Goal: Go to known website: Access a specific website the user already knows

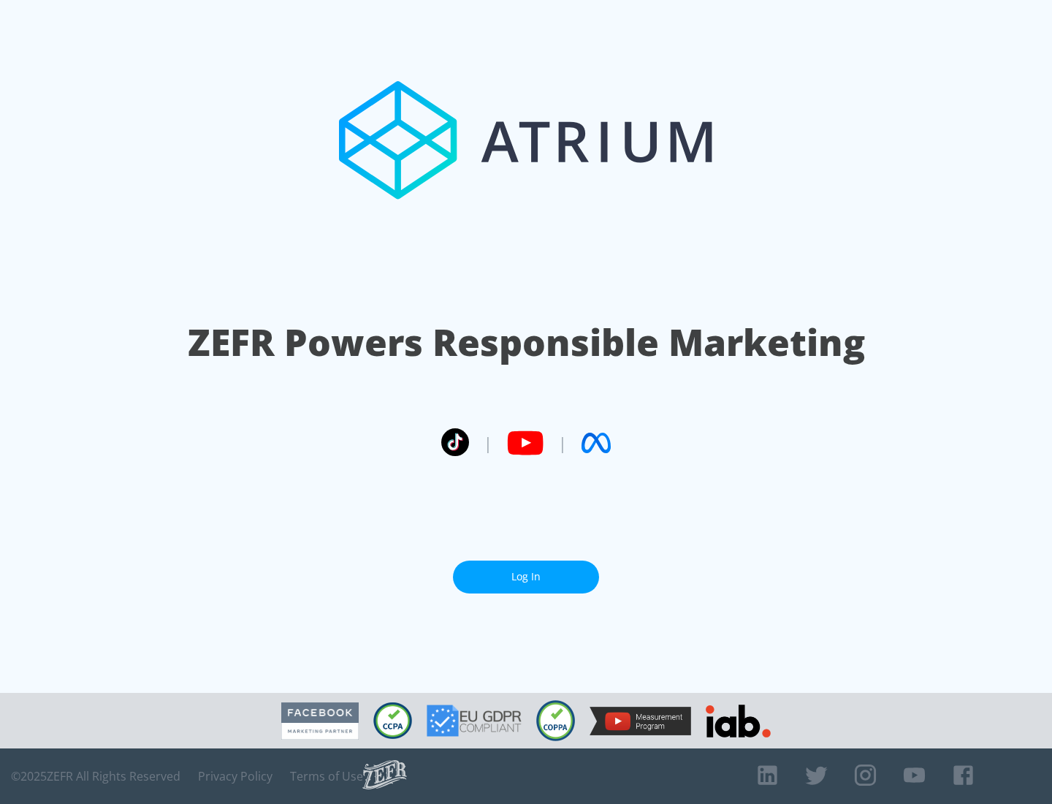
click at [526, 571] on link "Log In" at bounding box center [526, 577] width 146 height 33
